Goal: Task Accomplishment & Management: Use online tool/utility

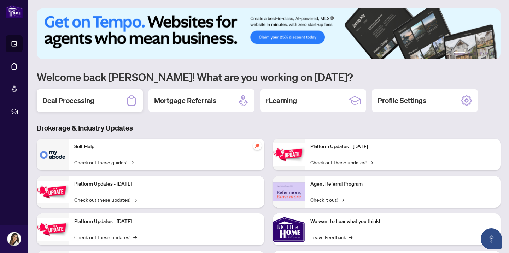
click at [104, 97] on div "Deal Processing" at bounding box center [90, 100] width 106 height 23
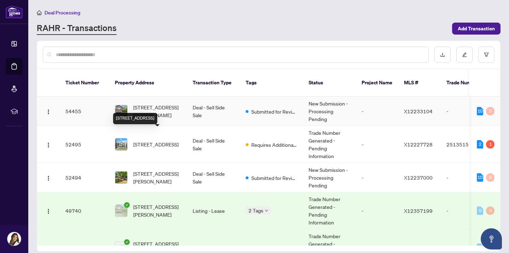
click at [156, 104] on span "[STREET_ADDRESS][PERSON_NAME]" at bounding box center [157, 112] width 48 height 16
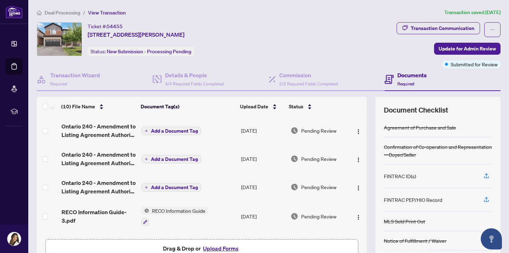
click at [222, 193] on td "Add a Document Tag" at bounding box center [189, 187] width 100 height 28
click at [487, 177] on icon "button" at bounding box center [486, 176] width 6 height 6
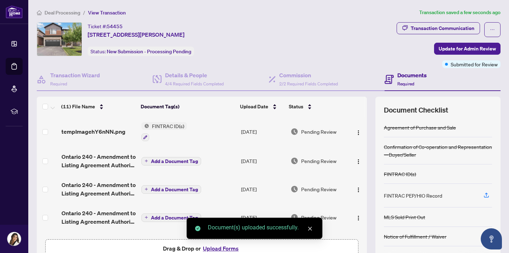
click at [219, 250] on button "Upload Forms" at bounding box center [221, 248] width 40 height 9
